Goal: Task Accomplishment & Management: Manage account settings

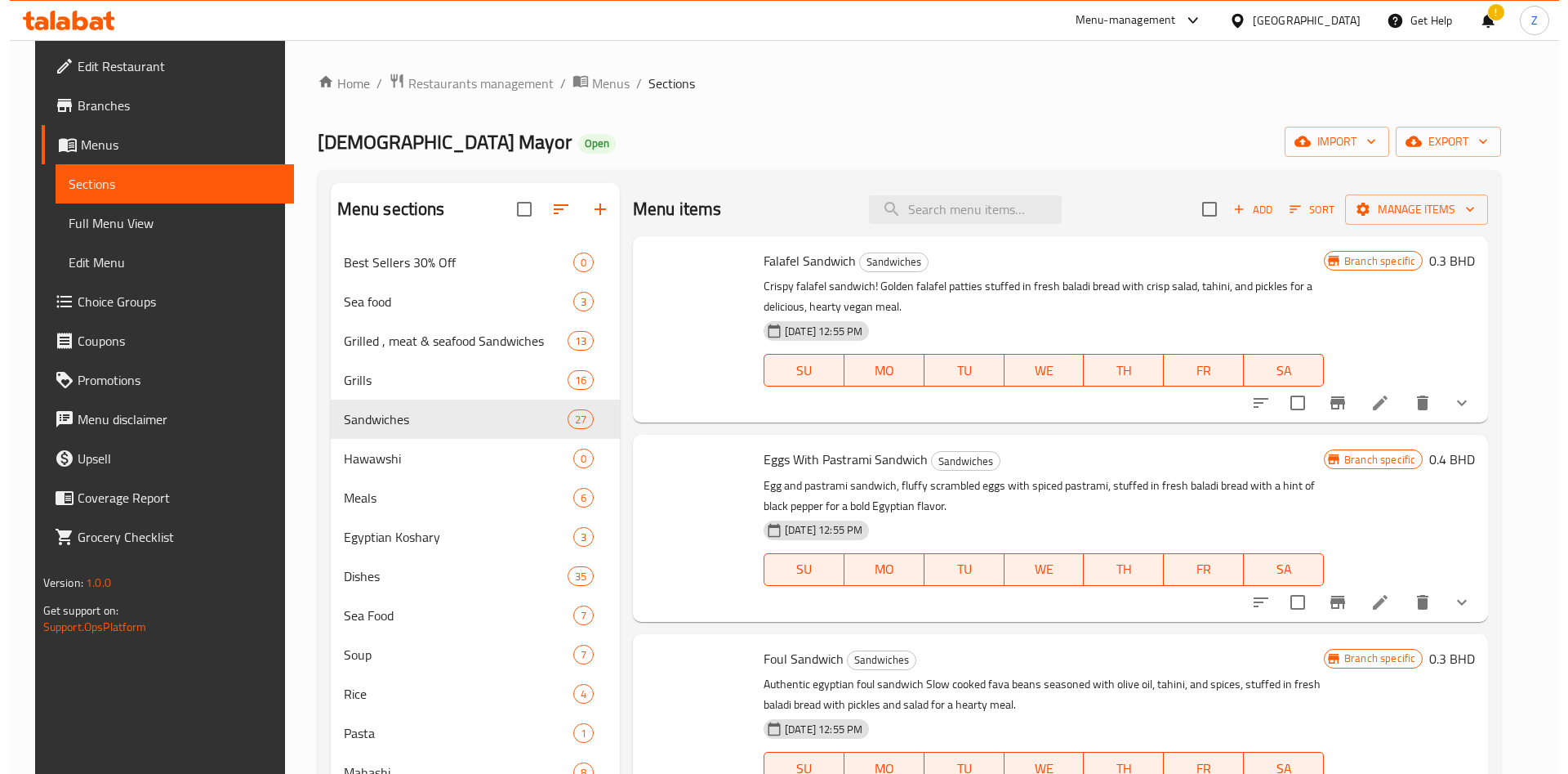
scroll to position [1776, 0]
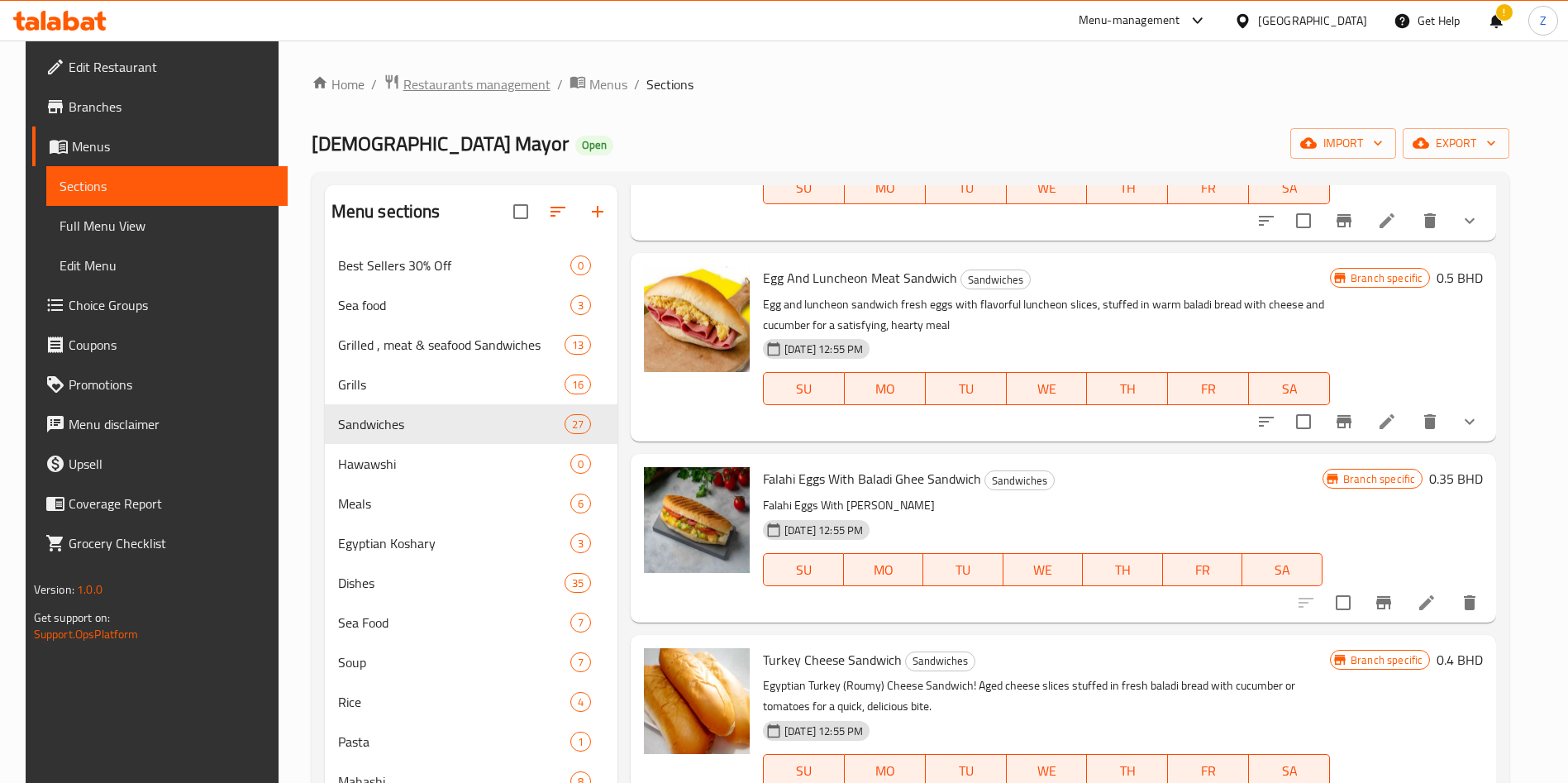
click at [498, 81] on span "Restaurants management" at bounding box center [476, 85] width 147 height 20
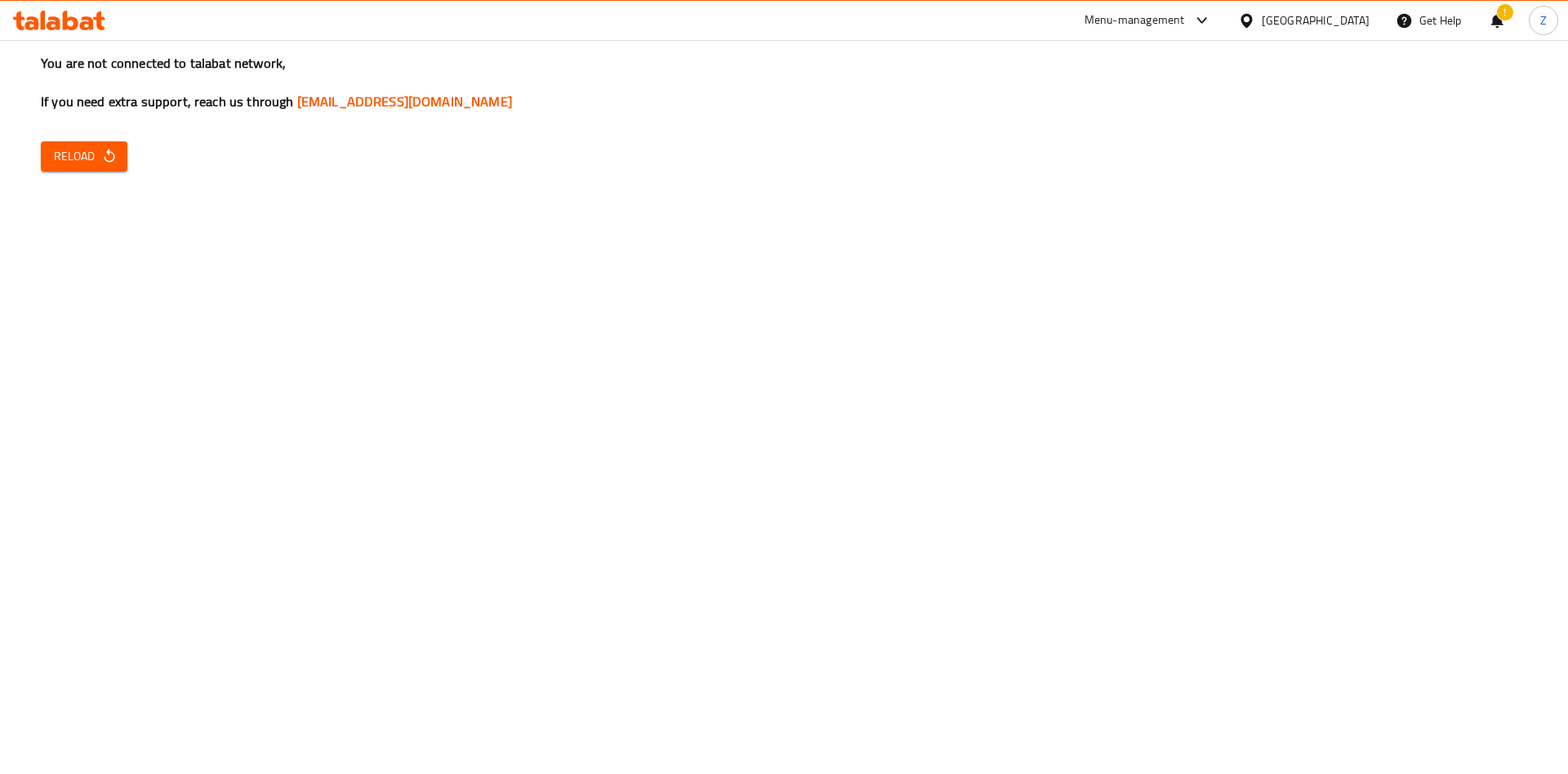
click at [92, 159] on span "Reload" at bounding box center [84, 156] width 60 height 21
click at [108, 144] on button "Reload" at bounding box center [84, 157] width 87 height 31
click at [108, 153] on icon "button" at bounding box center [109, 155] width 11 height 14
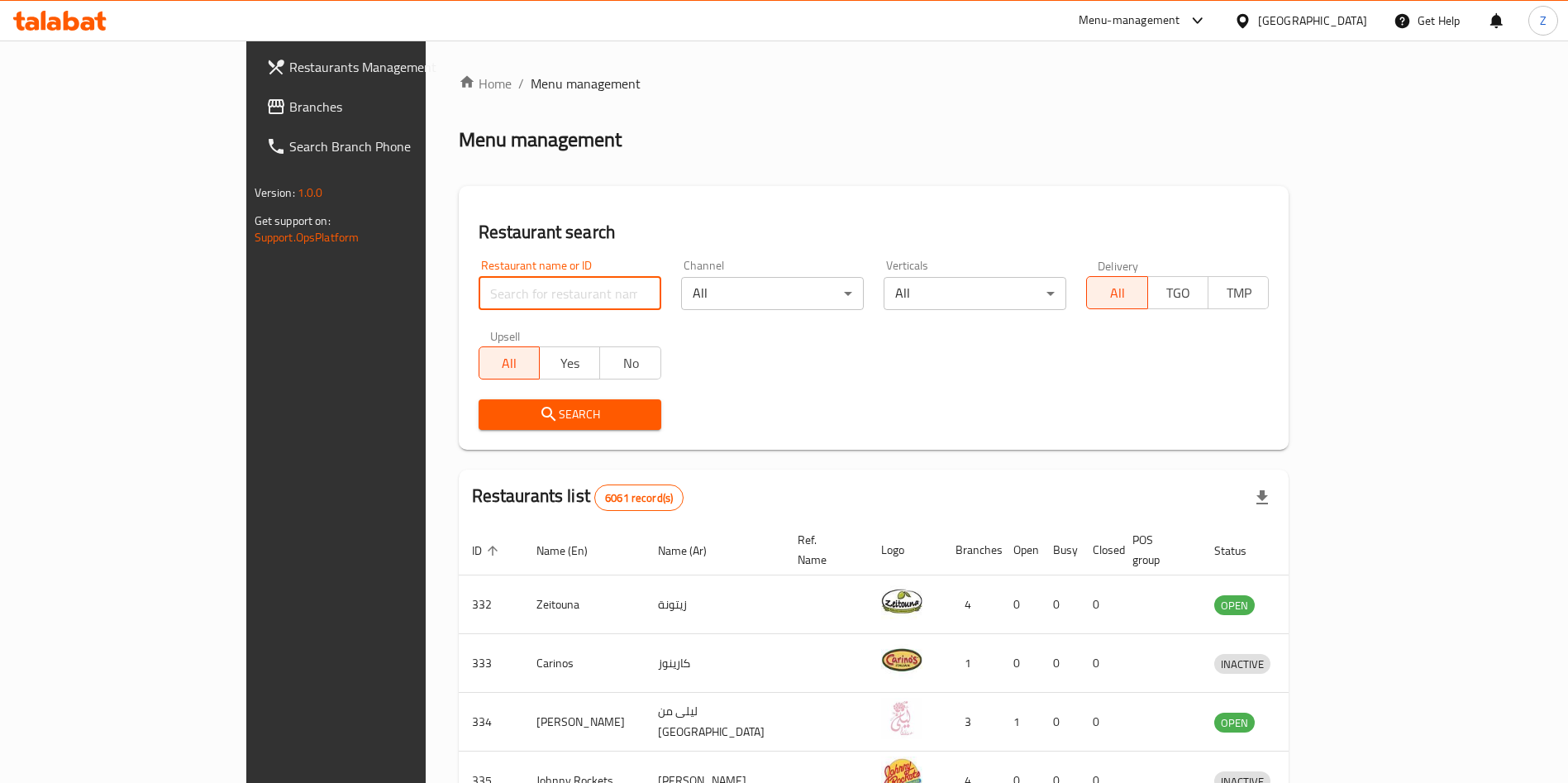
drag, startPoint x: 364, startPoint y: 278, endPoint x: 363, endPoint y: 292, distance: 14.0
click at [478, 283] on input "search" at bounding box center [570, 293] width 183 height 33
paste input "Aloosh Restaurant"
type input "Aloosh Restaurant"
click at [459, 447] on div "Restaurant search Restaurant name or ID Aloosh Restaurant Restaurant name or ID…" at bounding box center [874, 318] width 831 height 264
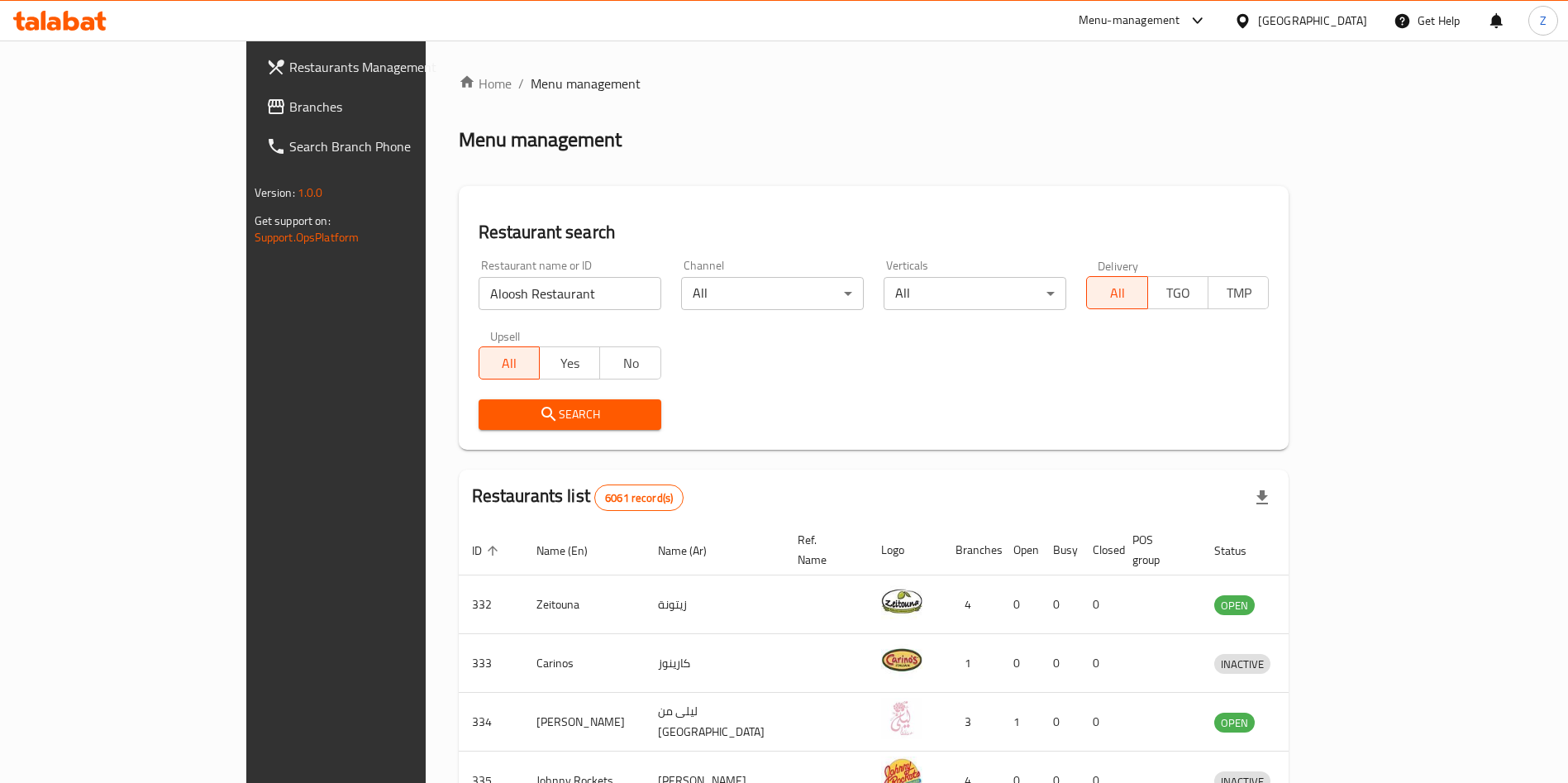
click at [469, 434] on div "Search" at bounding box center [570, 414] width 203 height 50
click at [492, 419] on span "Search" at bounding box center [570, 414] width 156 height 21
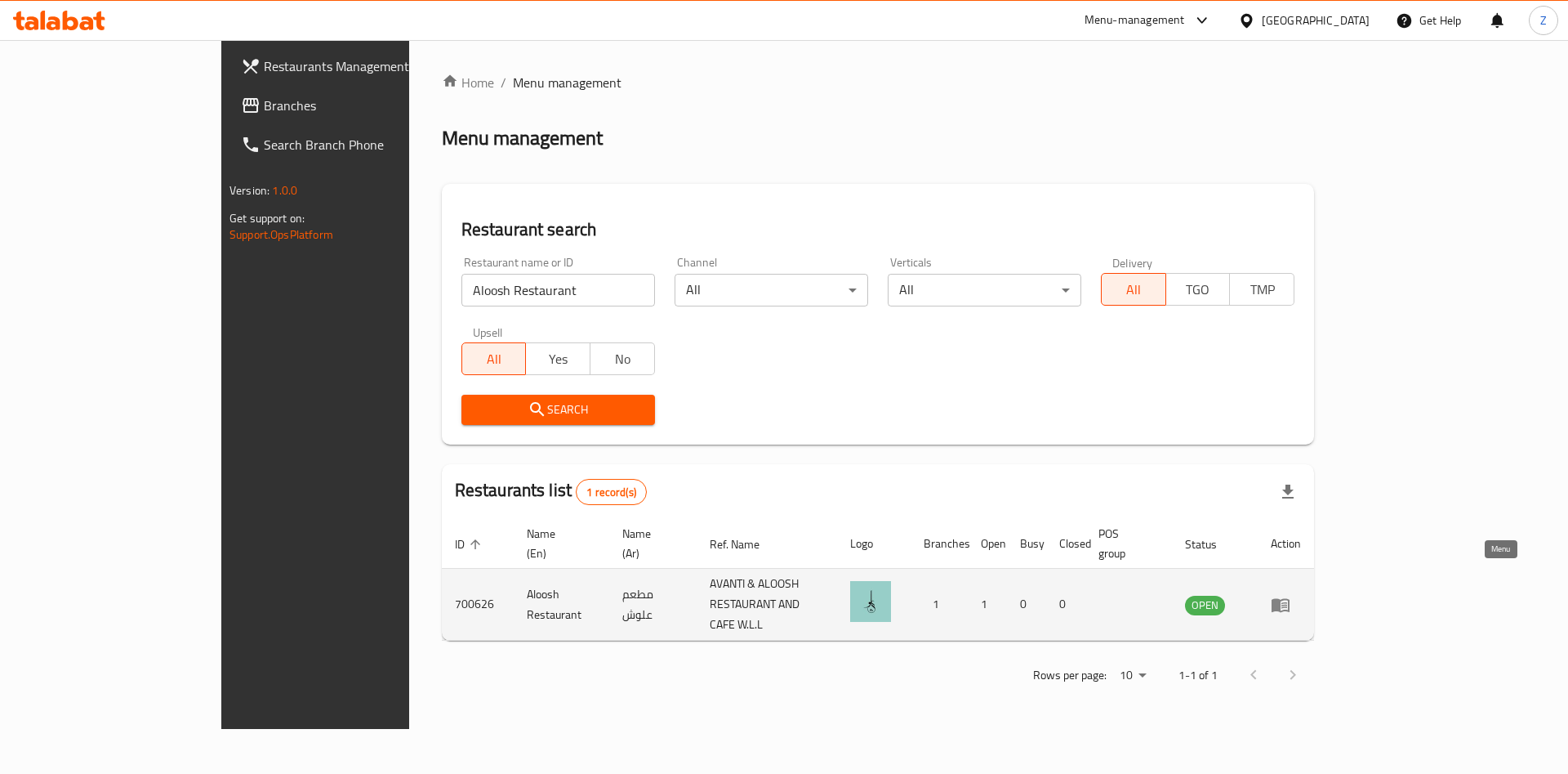
click at [1289, 598] on icon "enhanced table" at bounding box center [1280, 604] width 18 height 14
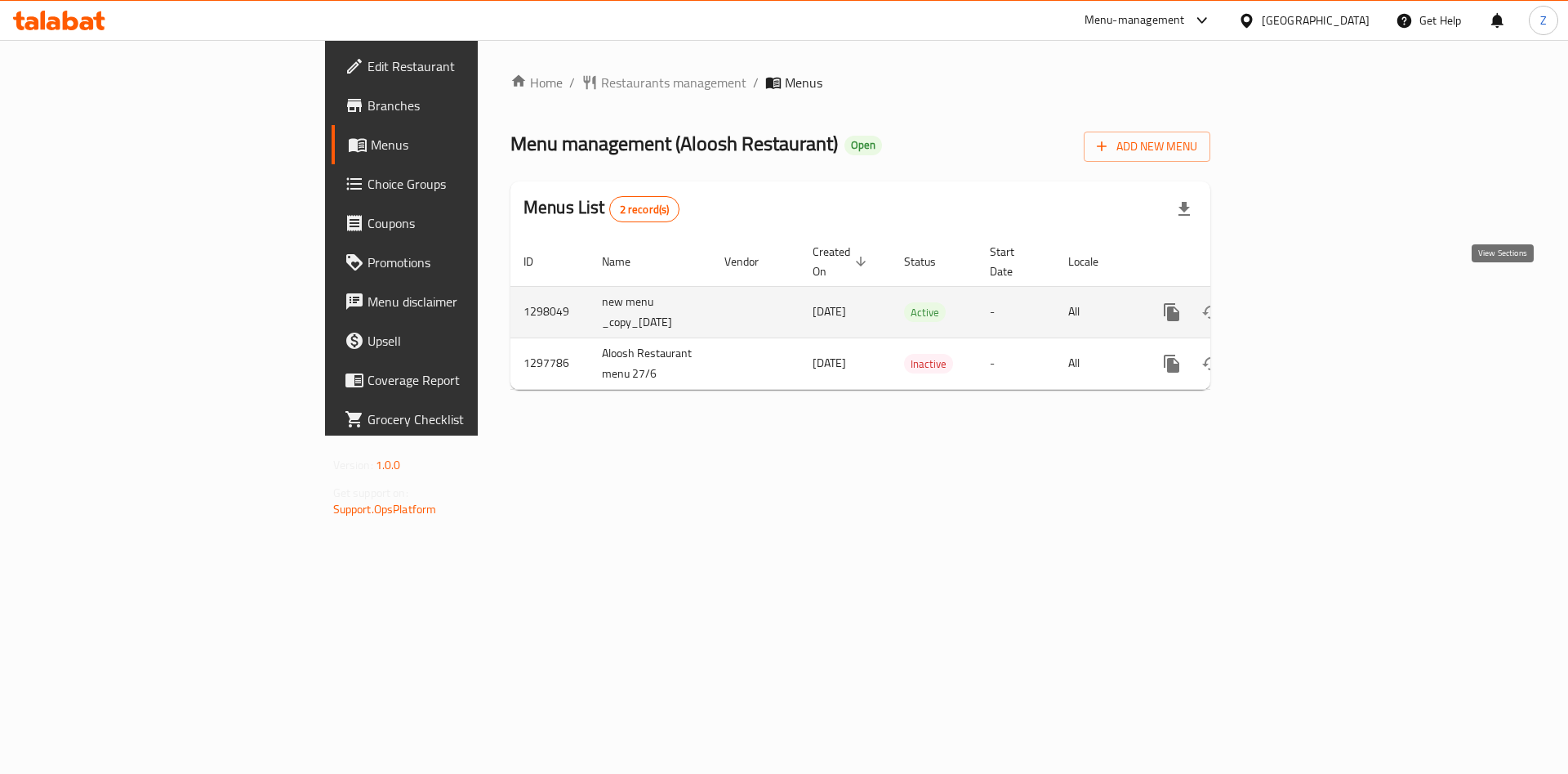
click at [1299, 302] on icon "enhanced table" at bounding box center [1289, 312] width 20 height 20
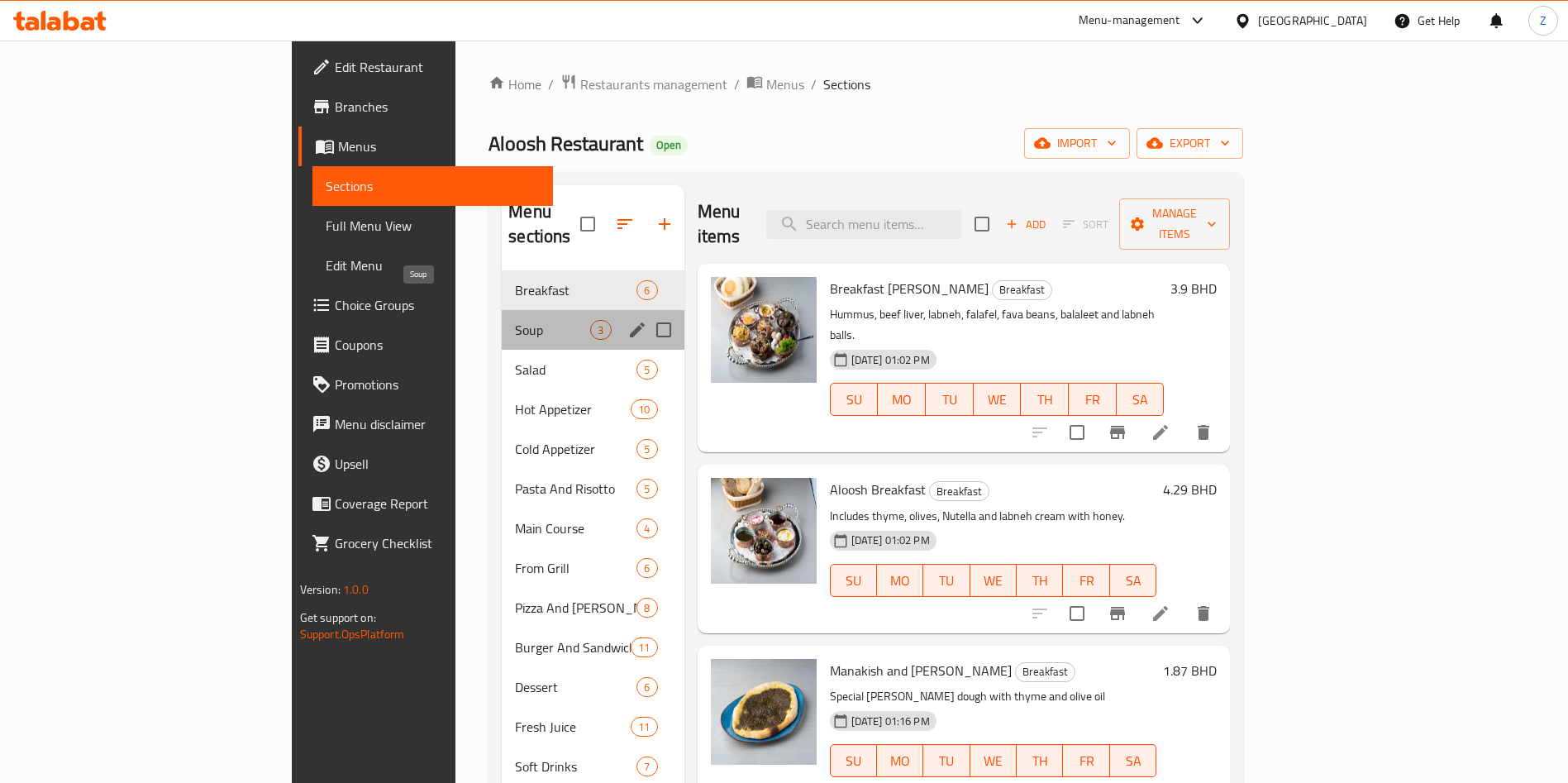
click at [515, 320] on span "Soup" at bounding box center [552, 330] width 75 height 20
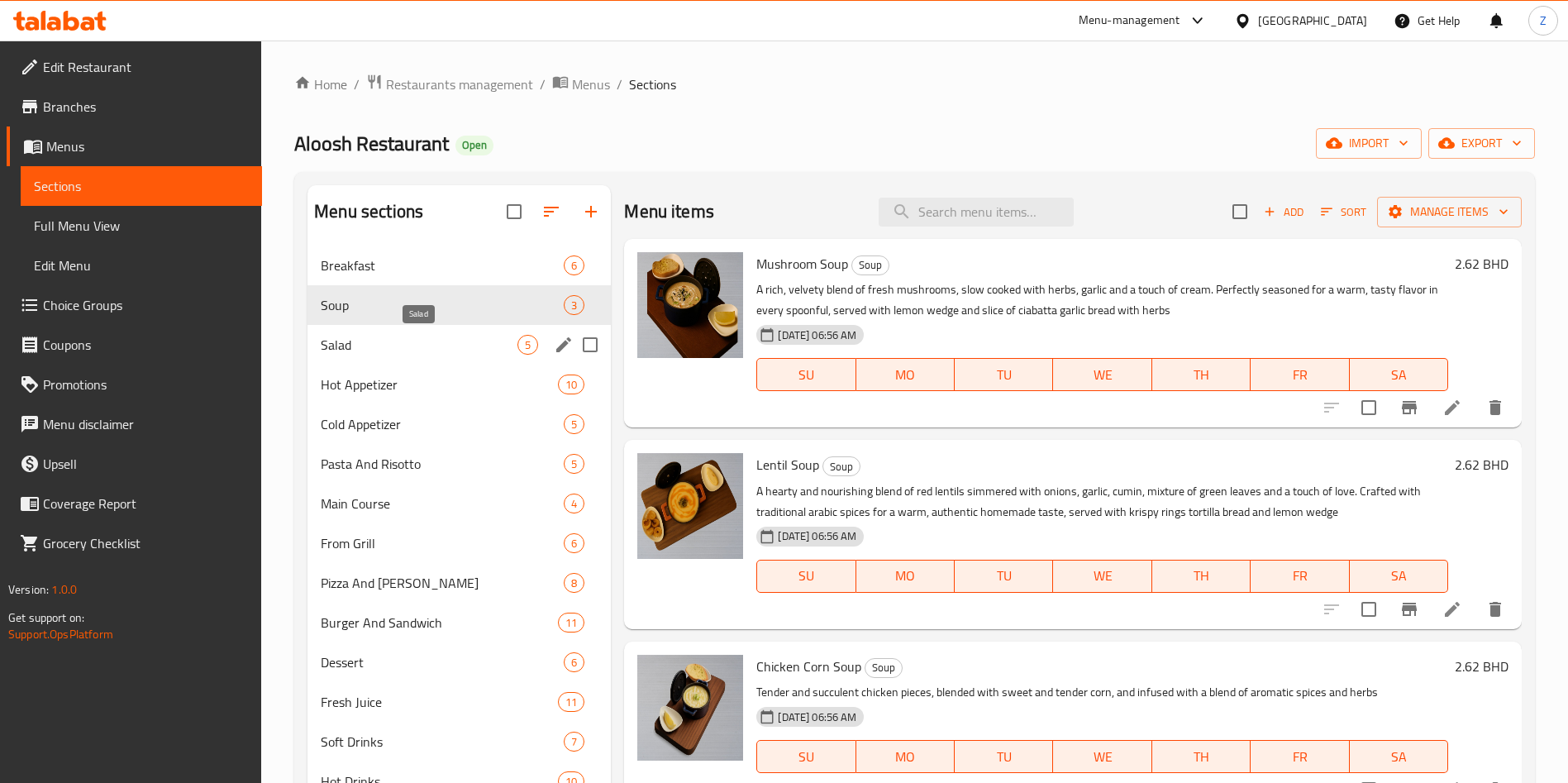
click at [411, 352] on span "Salad" at bounding box center [419, 345] width 197 height 20
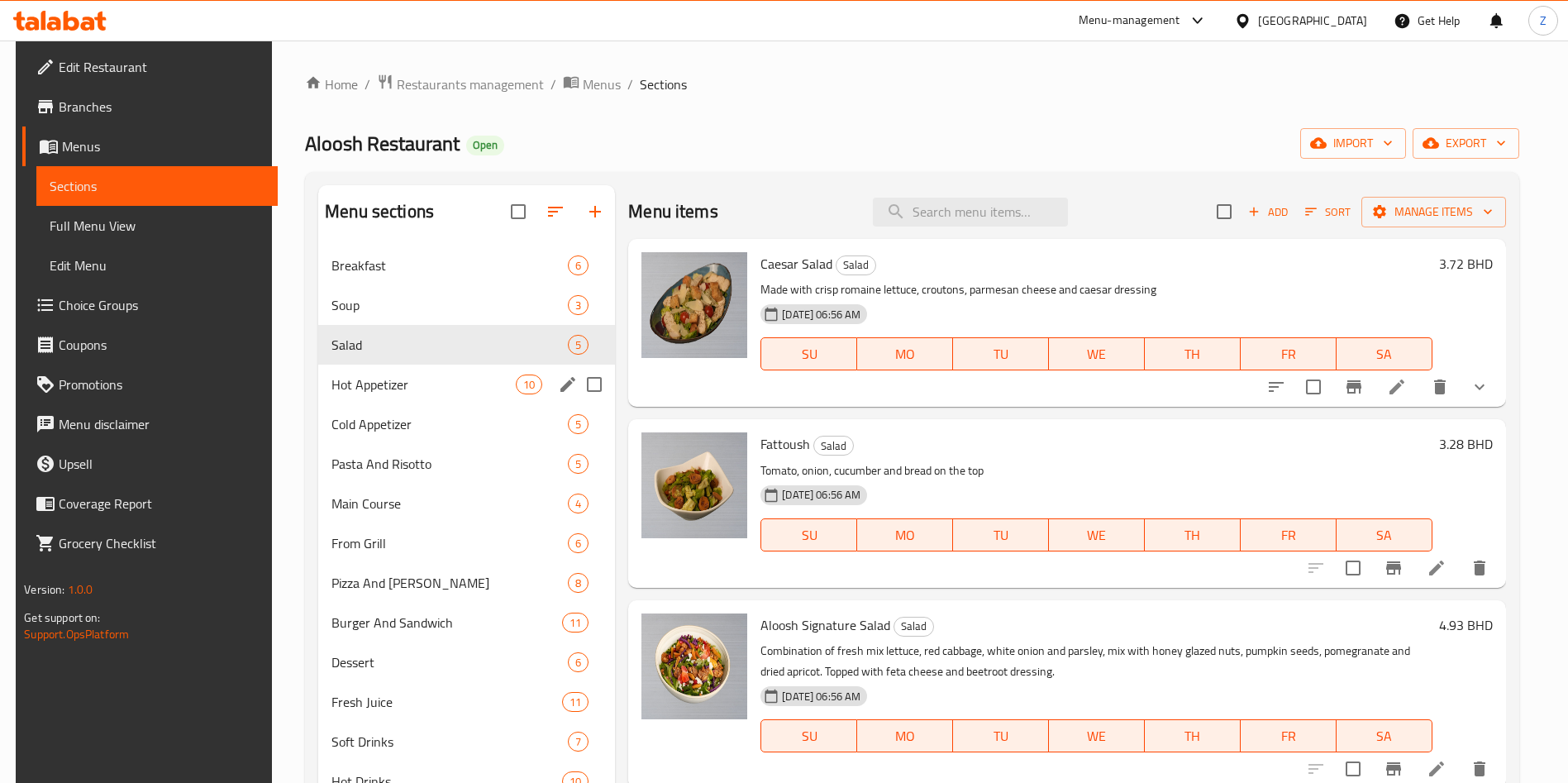
click at [398, 402] on div "Hot Appetizer 10" at bounding box center [466, 383] width 297 height 39
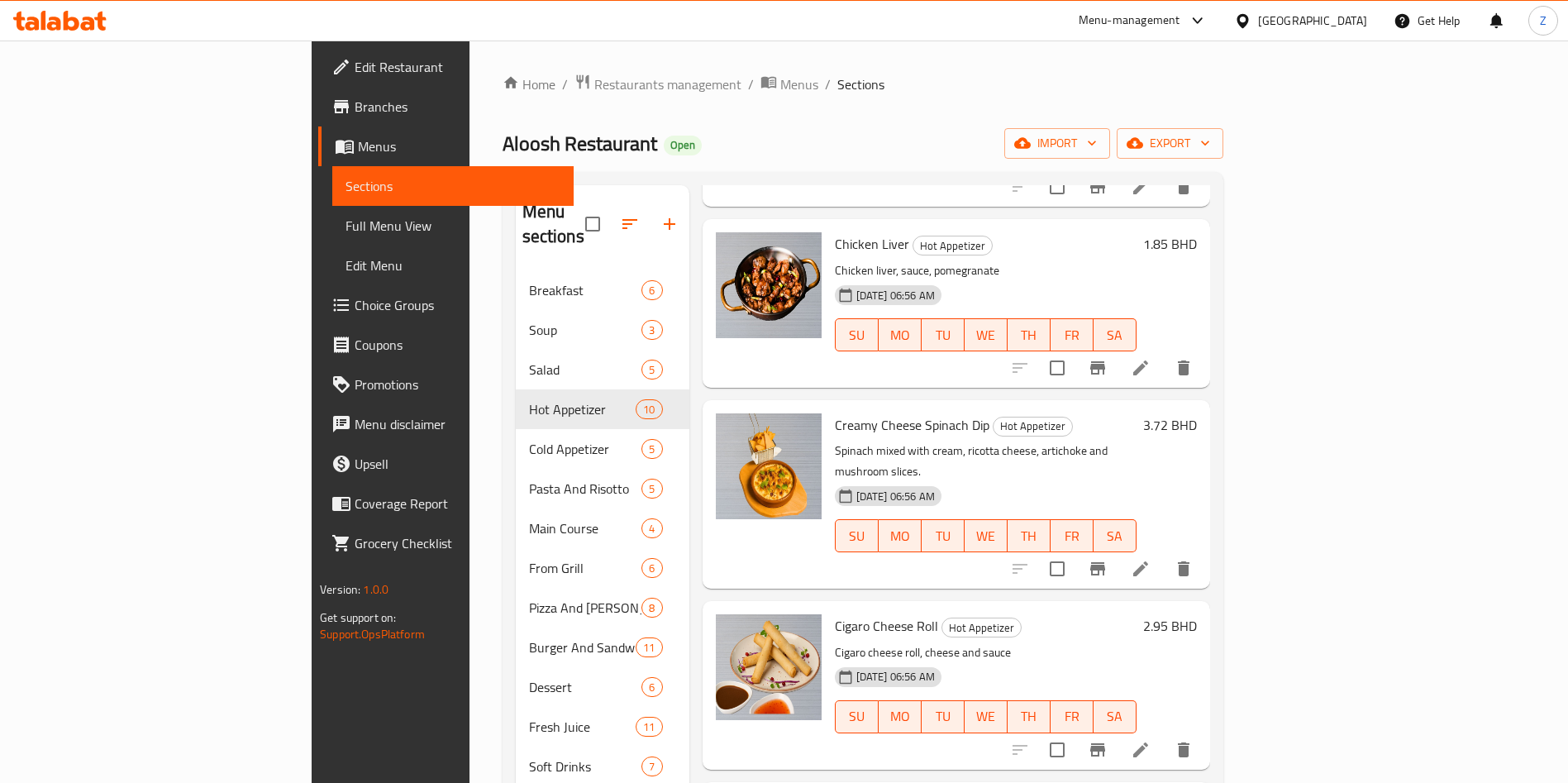
scroll to position [248, 0]
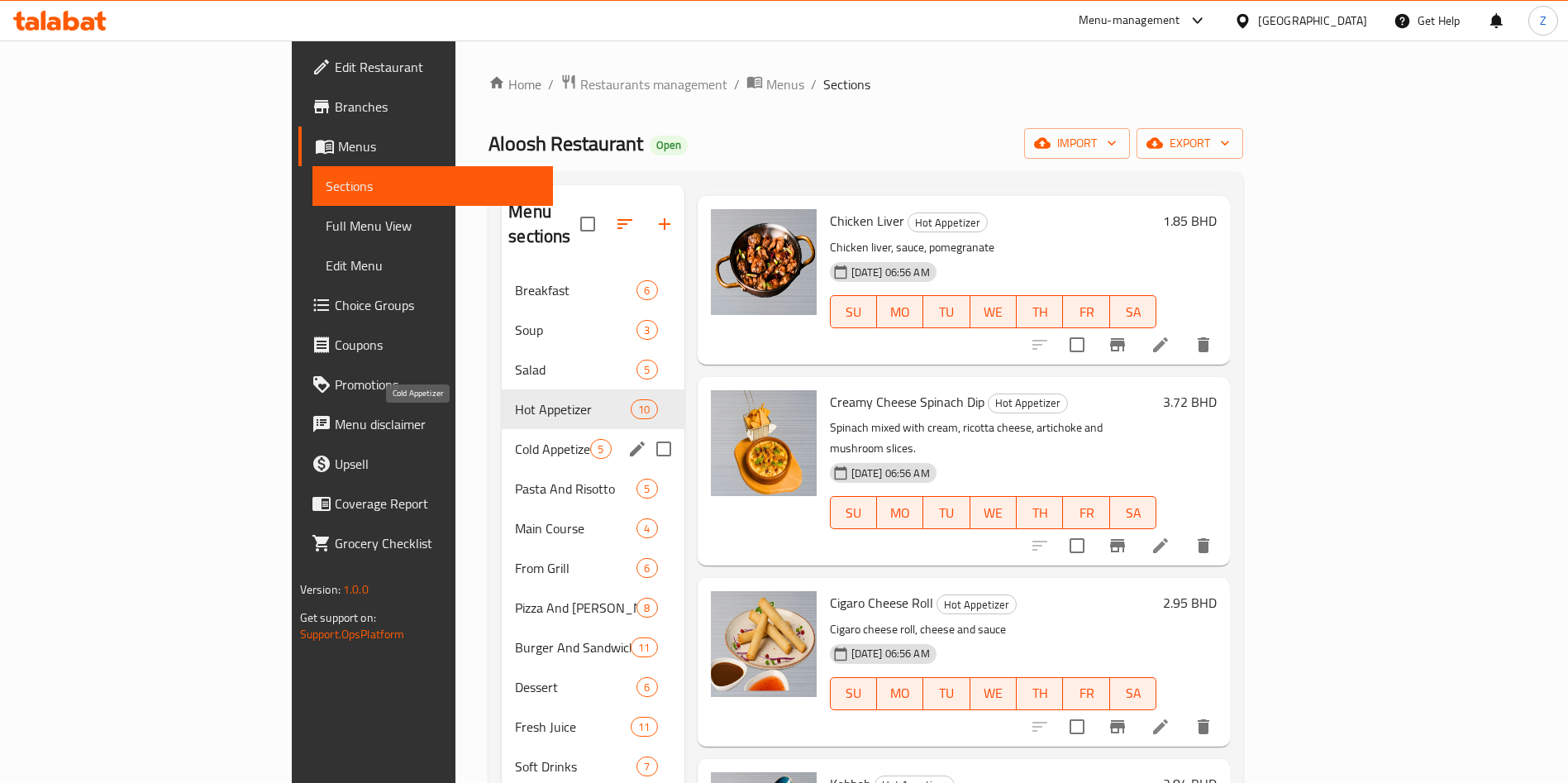
click at [515, 439] on span "Cold Appetizer" at bounding box center [552, 449] width 75 height 20
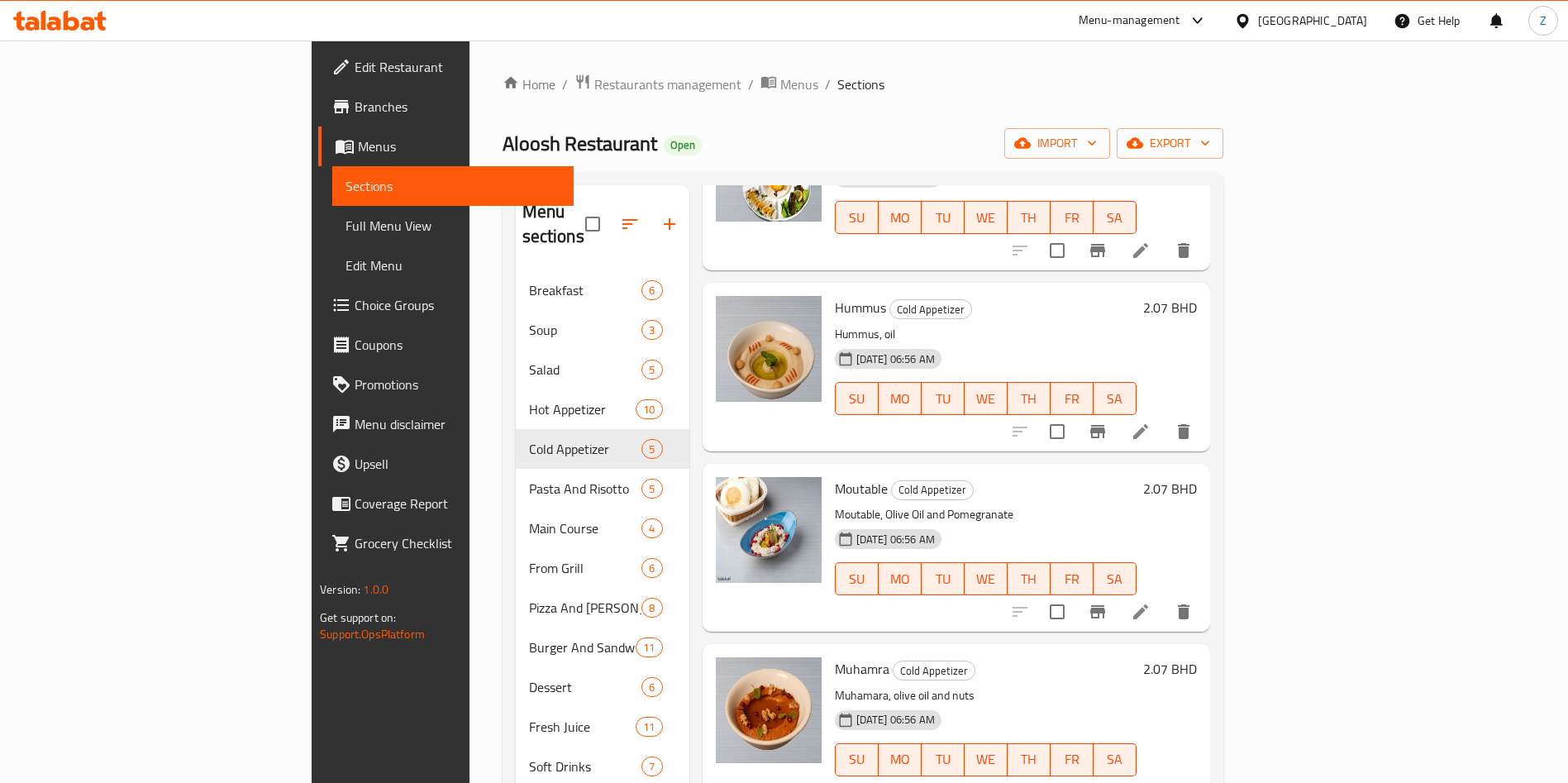
scroll to position [124, 0]
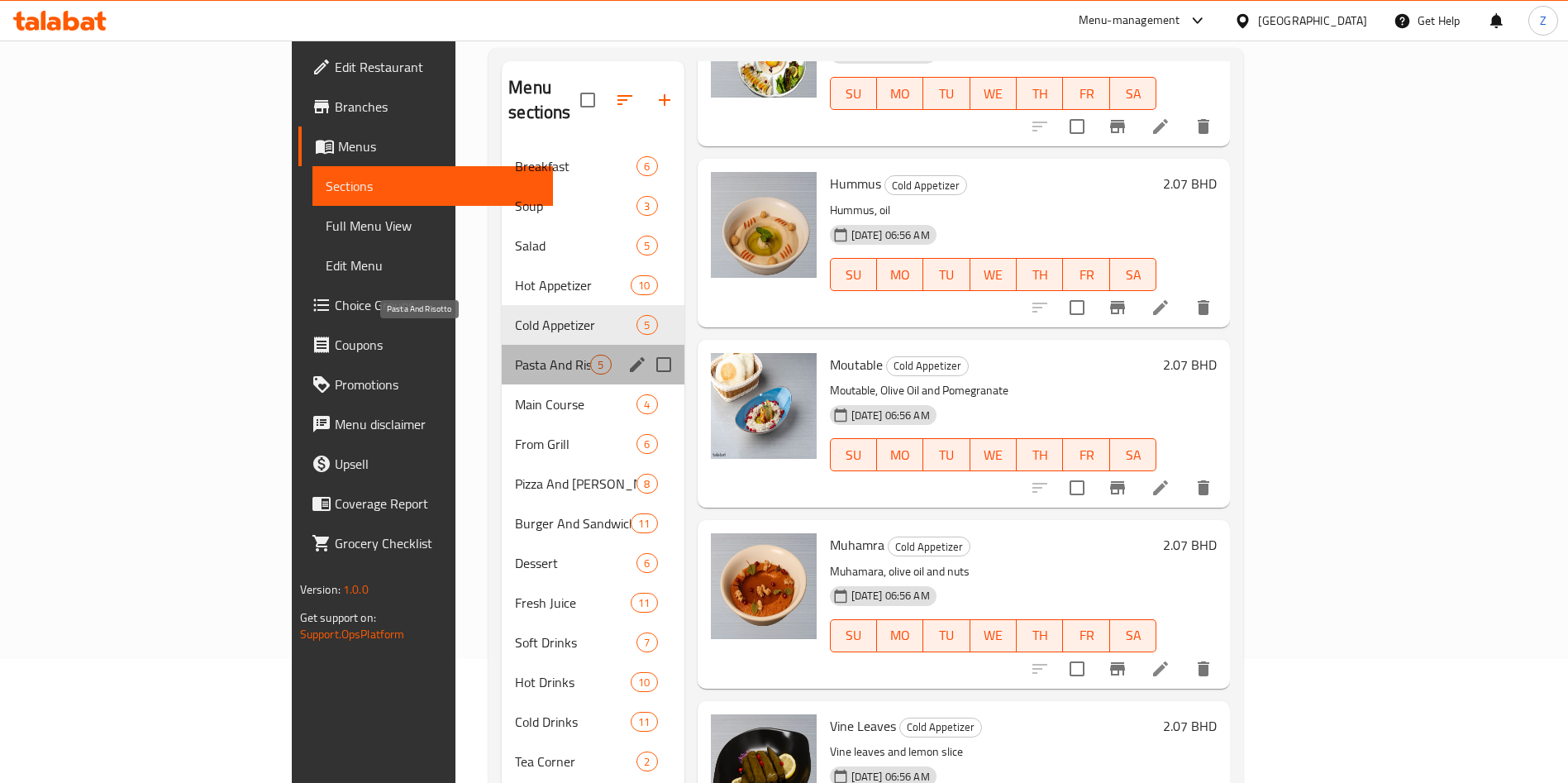
click at [515, 355] on span "Pasta And Risotto" at bounding box center [552, 365] width 75 height 20
